Goal: Task Accomplishment & Management: Use online tool/utility

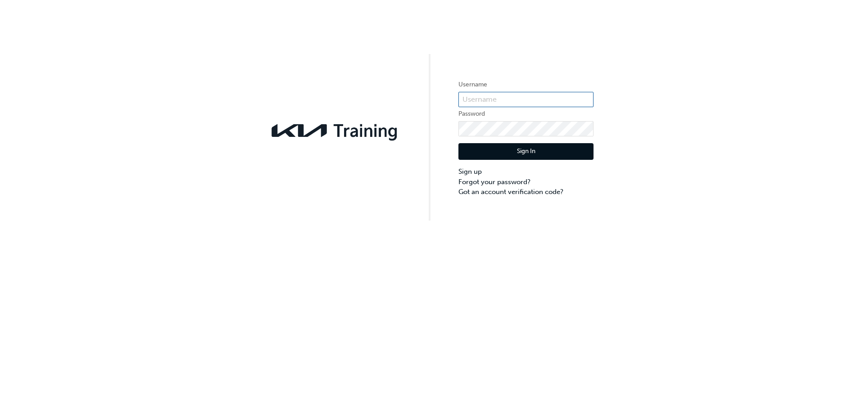
type input "KAU84354B9"
click at [586, 97] on span at bounding box center [588, 99] width 7 height 7
click at [520, 150] on button "Sign In" at bounding box center [525, 151] width 135 height 17
